Goal: Task Accomplishment & Management: Use online tool/utility

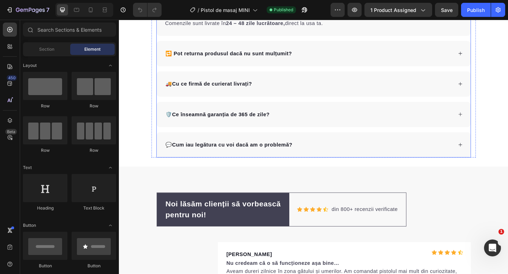
scroll to position [939, 0]
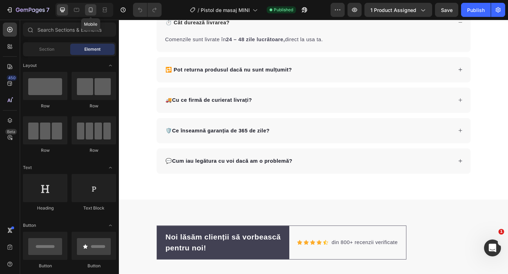
click at [92, 13] on icon at bounding box center [90, 9] width 7 height 7
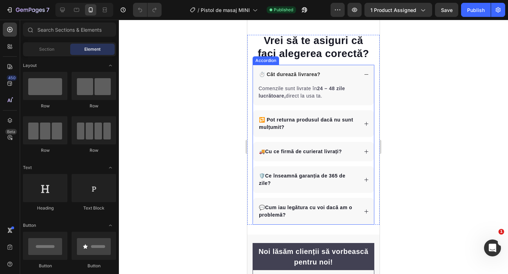
scroll to position [844, 0]
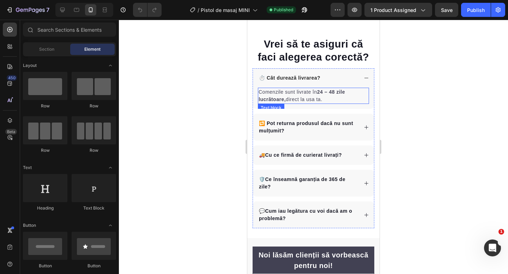
click at [342, 93] on strong "24 – 48 zile lucrătoare," at bounding box center [301, 95] width 86 height 13
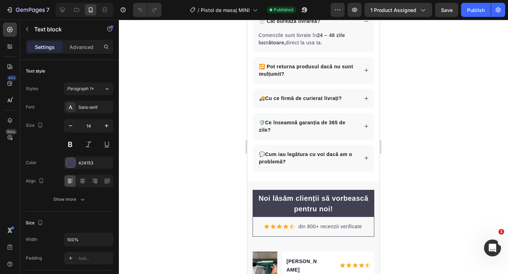
click at [337, 45] on strong "24 – 48 zile lucrătoare," at bounding box center [301, 38] width 86 height 13
click at [342, 45] on strong "24 – 48 zile lucrătoare," at bounding box center [301, 38] width 86 height 13
click at [277, 45] on strong "24 – 48 ore lucrătoare," at bounding box center [301, 38] width 86 height 13
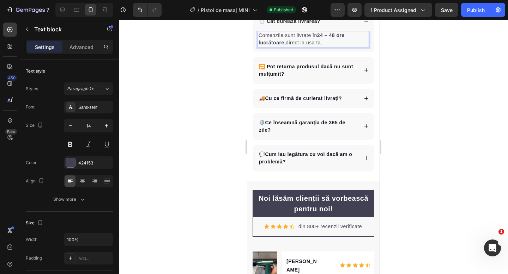
click at [277, 45] on strong "24 – 48 ore lucrătoare," at bounding box center [301, 38] width 86 height 13
click at [292, 47] on p "Comenzile sunt livrate în 24 – 48 ore , direct la usa ta." at bounding box center [313, 39] width 110 height 15
click at [347, 38] on strong "24 – 48 ore ," at bounding box center [332, 35] width 31 height 6
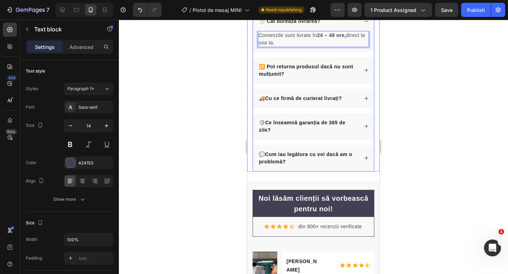
click at [363, 73] on icon at bounding box center [365, 70] width 5 height 5
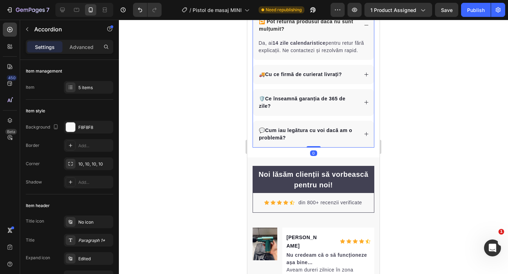
scroll to position [879, 0]
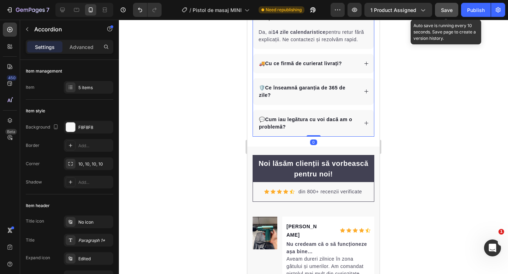
click at [450, 7] on span "Save" at bounding box center [447, 10] width 12 height 6
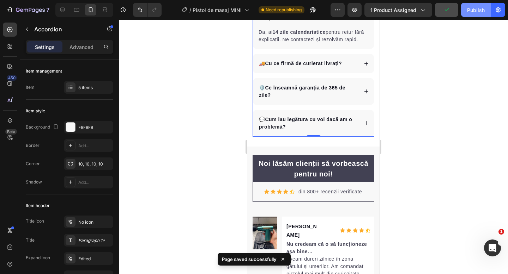
click at [467, 7] on div "Publish" at bounding box center [476, 9] width 18 height 7
click at [348, 73] on div "🚚Cu ce firmă de curierat livrați?" at bounding box center [313, 63] width 121 height 19
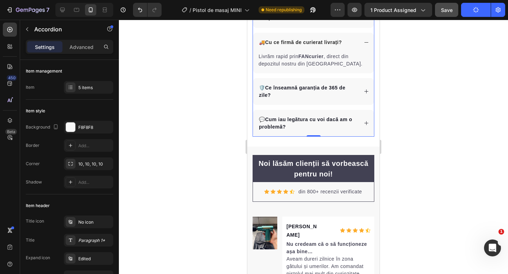
click at [361, 105] on div "🛡️Ce înseamnă garanția de 365 de zile?" at bounding box center [313, 91] width 121 height 27
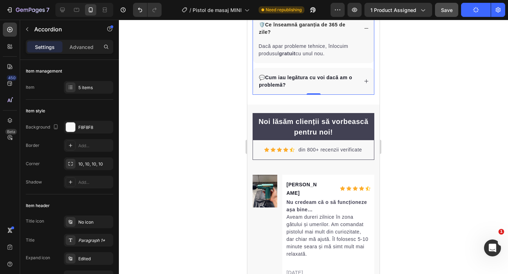
scroll to position [922, 0]
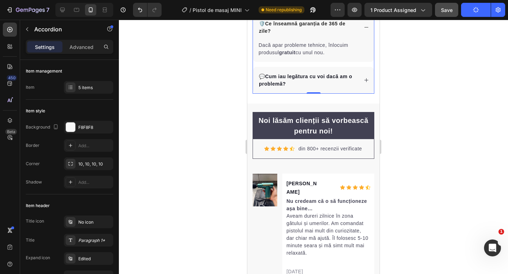
click at [366, 83] on icon at bounding box center [365, 80] width 5 height 5
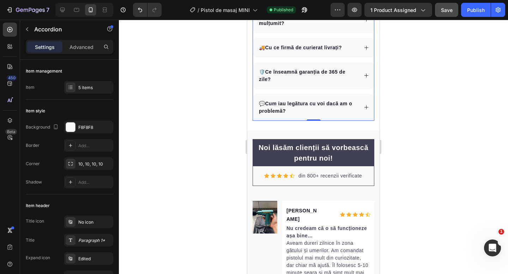
scroll to position [886, 0]
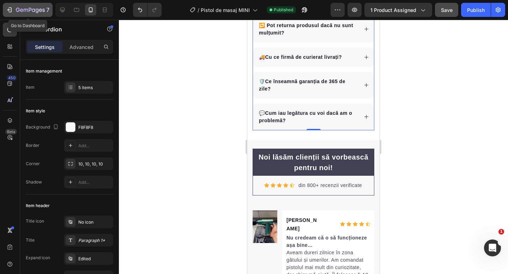
click at [19, 7] on div "7" at bounding box center [32, 10] width 33 height 8
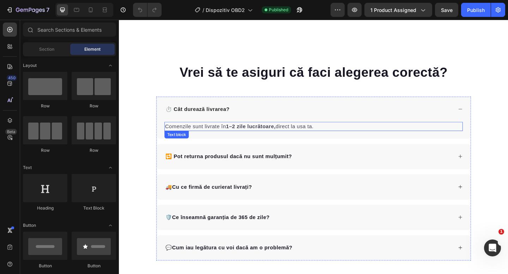
scroll to position [813, 0]
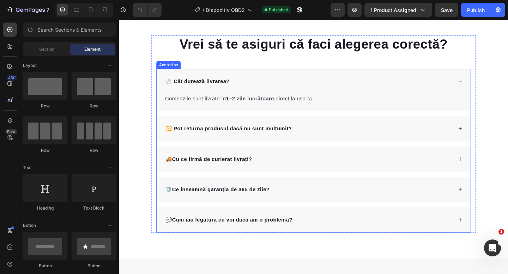
click at [308, 139] on div "🔁 Pot returna produsul dacă nu sunt mulțumit?" at bounding box center [324, 138] width 313 height 11
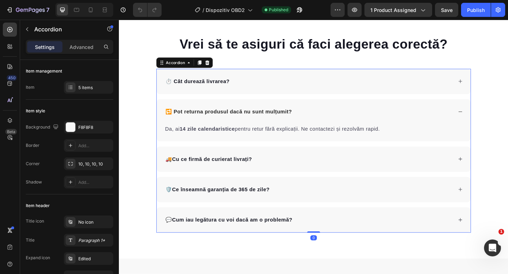
click at [306, 175] on div "🚚Cu ce firmă de curierat livrați?" at bounding box center [324, 171] width 313 height 11
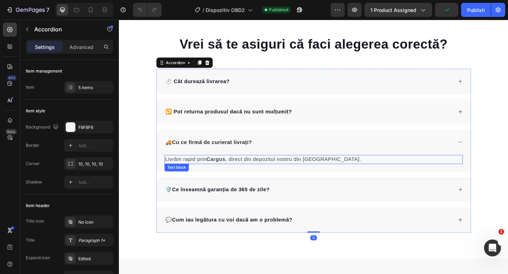
click at [221, 172] on strong "Cargus" at bounding box center [224, 172] width 20 height 6
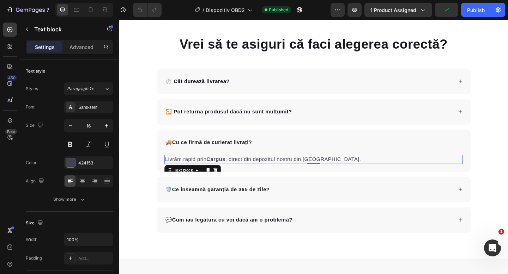
click at [221, 172] on strong "Cargus" at bounding box center [224, 172] width 20 height 6
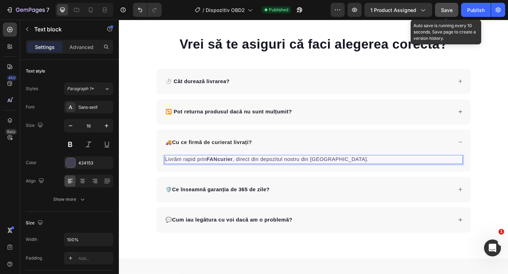
click at [446, 11] on span "Save" at bounding box center [447, 10] width 12 height 6
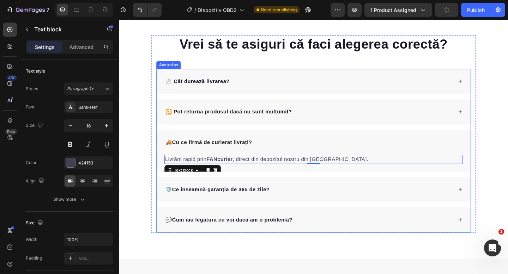
click at [362, 97] on div "⏱️ Cât durează livrarea?" at bounding box center [330, 86] width 341 height 27
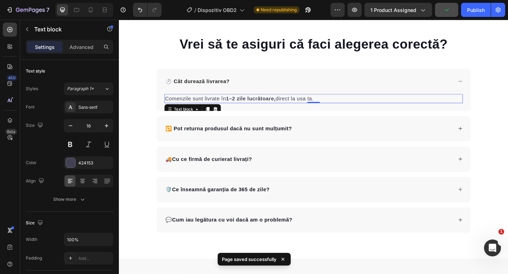
click at [242, 106] on strong "1–2 zile lucrătoare," at bounding box center [262, 106] width 54 height 6
click at [237, 105] on strong "1–2 zile lucrătoare," at bounding box center [262, 106] width 54 height 6
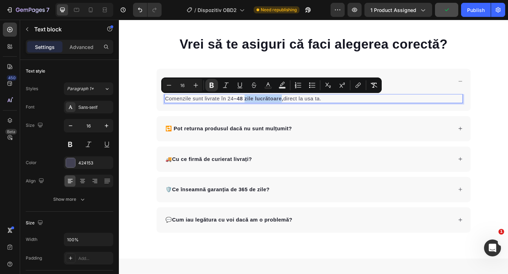
drag, startPoint x: 256, startPoint y: 106, endPoint x: 294, endPoint y: 105, distance: 38.8
click at [294, 105] on strong "–48 zile lucrătoare," at bounding box center [270, 106] width 54 height 6
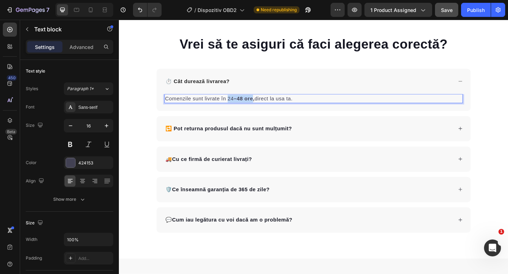
drag, startPoint x: 238, startPoint y: 106, endPoint x: 263, endPoint y: 107, distance: 25.4
click at [263, 107] on p "Comenzile sunt livrate în 24 –48 ore, direct la usa ta." at bounding box center [330, 106] width 323 height 8
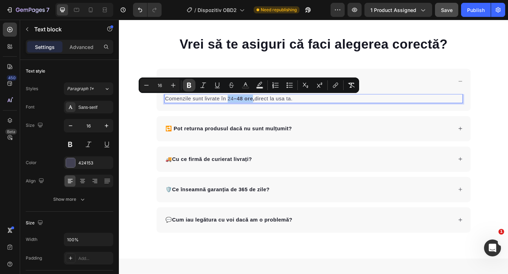
click at [193, 82] on button "Bold" at bounding box center [189, 85] width 13 height 13
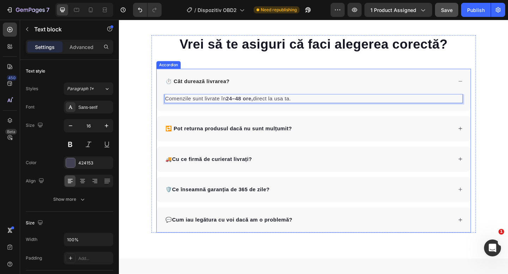
click at [256, 117] on div "Comenzile sunt livrate în 24–48 ore, direct la usa ta. Text block 0" at bounding box center [330, 110] width 341 height 18
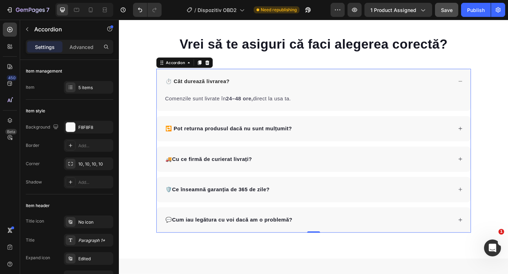
click at [287, 139] on strong "🔁 Pot returna produsul dacă nu sunt mulțumit?" at bounding box center [237, 138] width 137 height 6
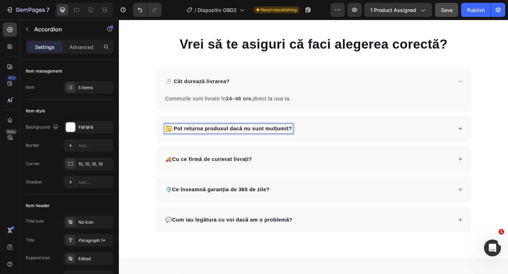
click at [332, 149] on div "🔁 Pot returna produsul dacă nu sunt mulțumit?" at bounding box center [330, 138] width 341 height 27
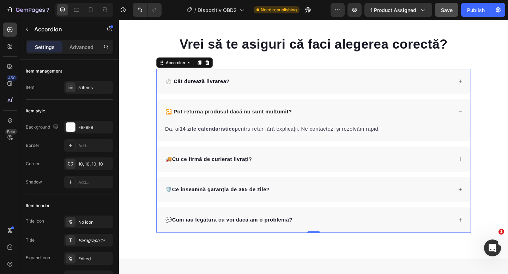
click at [320, 173] on div "🚚Cu ce firmă de curierat livrați?" at bounding box center [324, 171] width 313 height 11
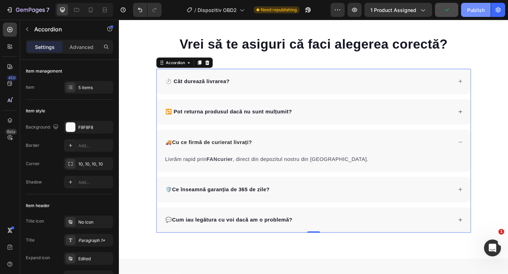
click at [471, 14] on button "Publish" at bounding box center [476, 10] width 30 height 14
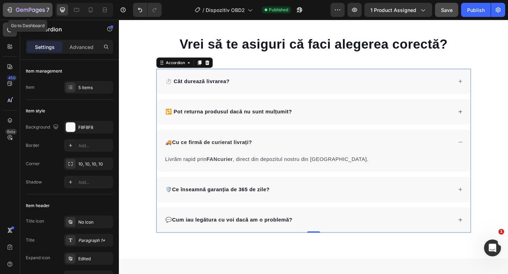
click at [9, 9] on icon "button" at bounding box center [9, 9] width 7 height 7
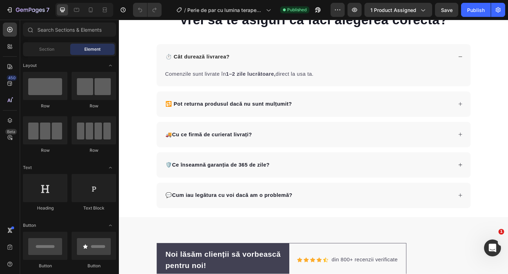
scroll to position [868, 0]
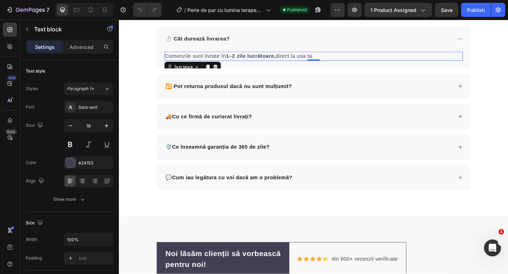
click at [240, 60] on strong "1–2 zile lucrătoare," at bounding box center [262, 59] width 54 height 6
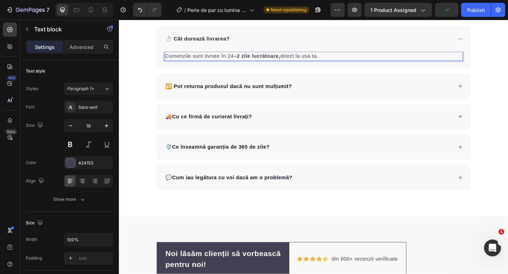
click at [248, 60] on strong "–2 zile lucrătoare," at bounding box center [268, 59] width 51 height 6
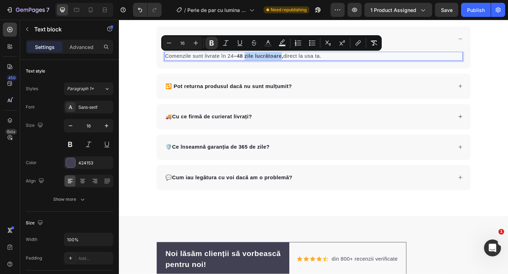
drag, startPoint x: 254, startPoint y: 58, endPoint x: 295, endPoint y: 61, distance: 41.0
click at [295, 61] on strong "–48 zile lucrătoare," at bounding box center [270, 59] width 54 height 6
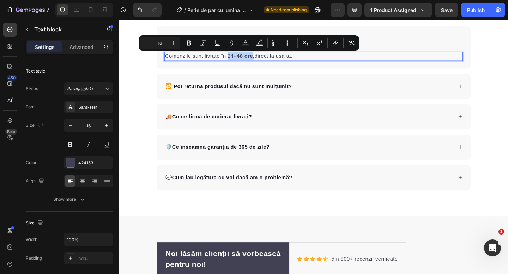
drag, startPoint x: 238, startPoint y: 60, endPoint x: 263, endPoint y: 63, distance: 25.2
click at [263, 63] on p "Comenzile sunt livrate în 24 –48 ore, direct la usa ta." at bounding box center [330, 59] width 323 height 8
click at [186, 43] on icon "Editor contextual toolbar" at bounding box center [187, 43] width 4 height 5
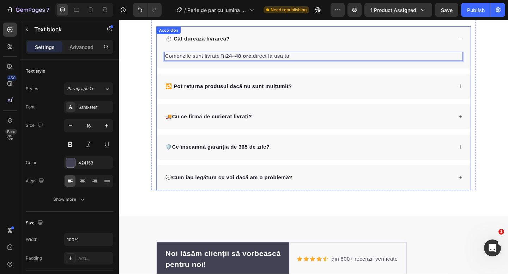
click at [250, 82] on div "🔁 Pot returna produsul dacă nu sunt mulțumit?" at bounding box center [330, 92] width 341 height 27
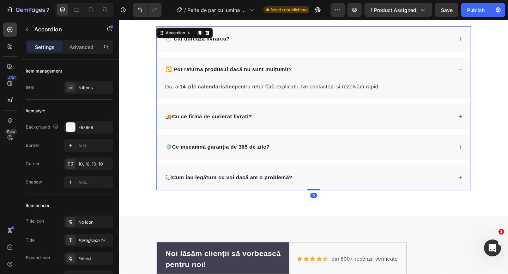
click at [260, 122] on p "🚚Cu ce firmă de curierat livrați?" at bounding box center [216, 125] width 94 height 8
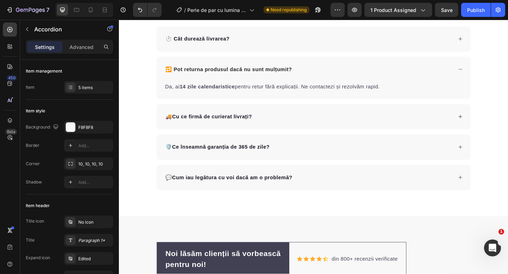
click at [281, 122] on div "🚚Cu ce firmă de curierat livrați?" at bounding box center [324, 125] width 313 height 11
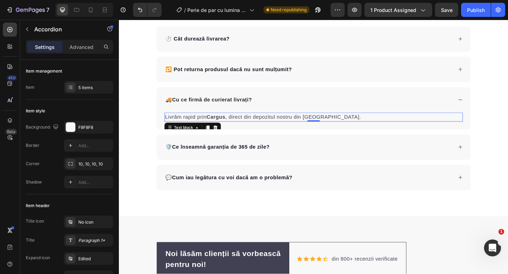
click at [226, 123] on strong "Cargus" at bounding box center [224, 126] width 20 height 6
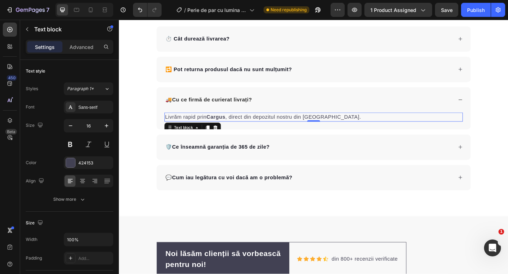
click at [226, 123] on strong "Cargus" at bounding box center [224, 126] width 20 height 6
click at [453, 13] on button "Save" at bounding box center [446, 10] width 23 height 14
click at [468, 11] on div "Publish" at bounding box center [476, 9] width 18 height 7
click at [472, 10] on div "Publish" at bounding box center [476, 9] width 18 height 7
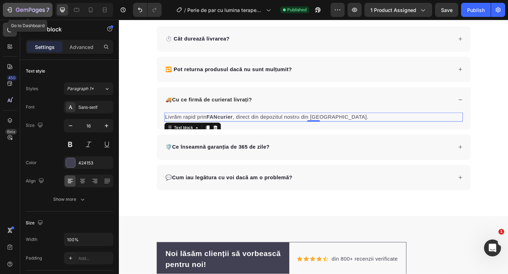
click at [14, 10] on div "7" at bounding box center [27, 10] width 43 height 8
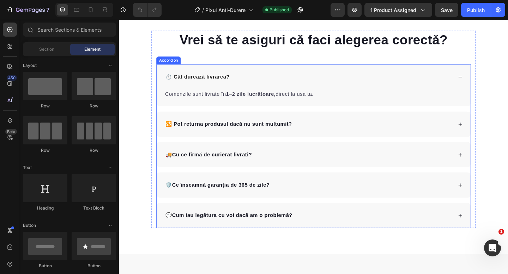
scroll to position [825, 0]
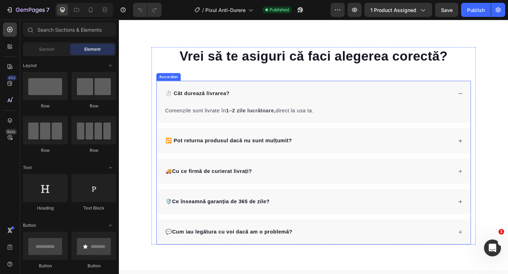
click at [271, 182] on div "🚚Cu ce firmă de curierat livrați?" at bounding box center [324, 184] width 313 height 11
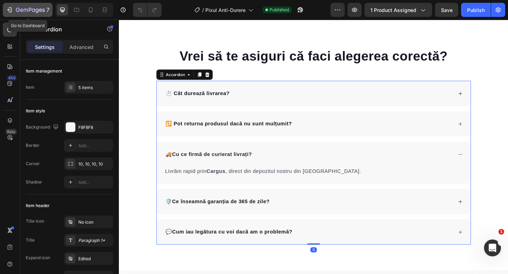
click at [25, 16] on button "7" at bounding box center [28, 10] width 50 height 14
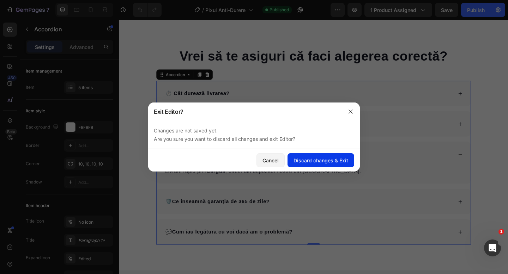
click at [301, 161] on div "Discard changes & Exit" at bounding box center [320, 160] width 55 height 7
